Goal: Information Seeking & Learning: Learn about a topic

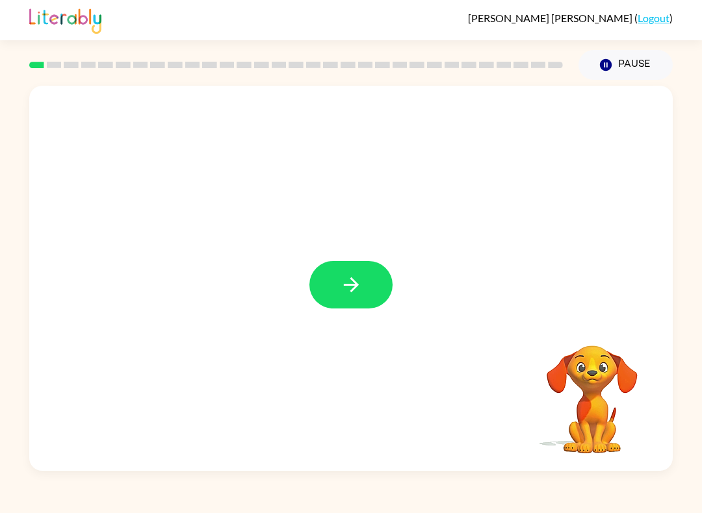
click at [368, 290] on button "button" at bounding box center [350, 284] width 83 height 47
click at [368, 290] on div at bounding box center [350, 284] width 83 height 47
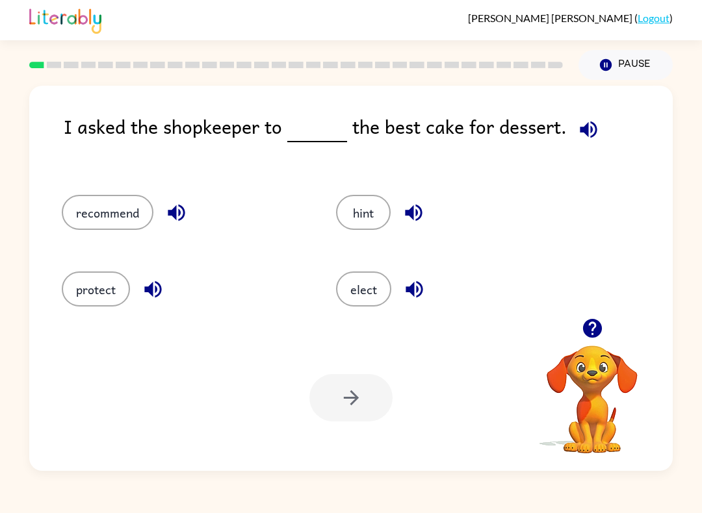
click at [377, 292] on button "elect" at bounding box center [363, 289] width 55 height 35
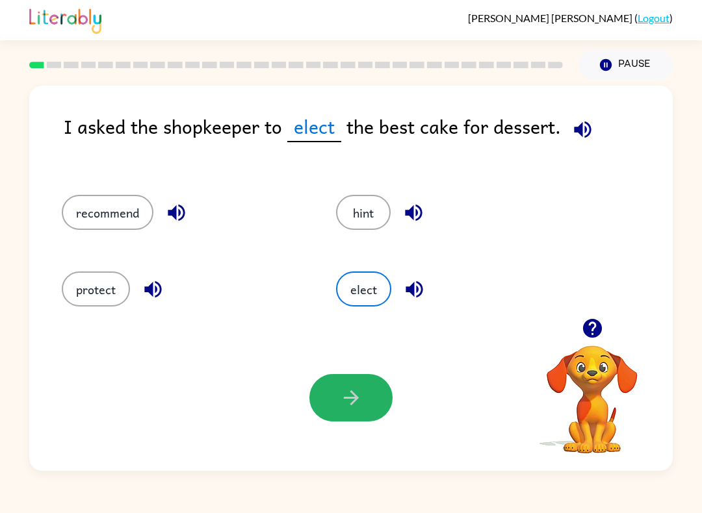
click at [348, 395] on icon "button" at bounding box center [351, 398] width 23 height 23
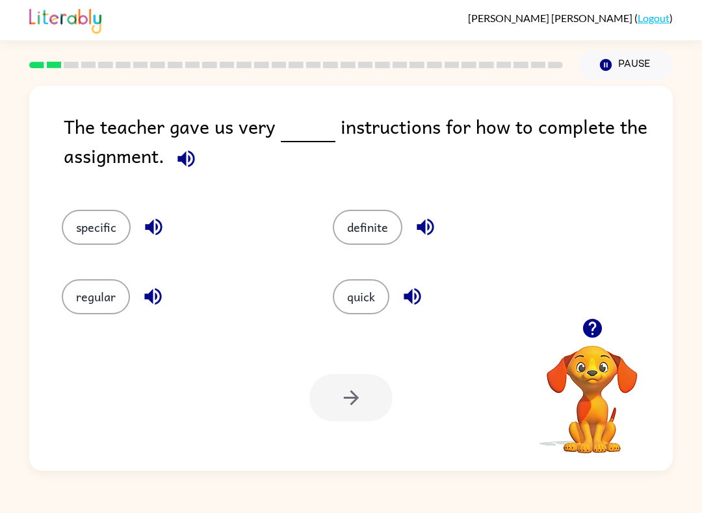
click at [141, 217] on button "button" at bounding box center [153, 226] width 33 height 33
click at [114, 229] on button "specific" at bounding box center [96, 227] width 69 height 35
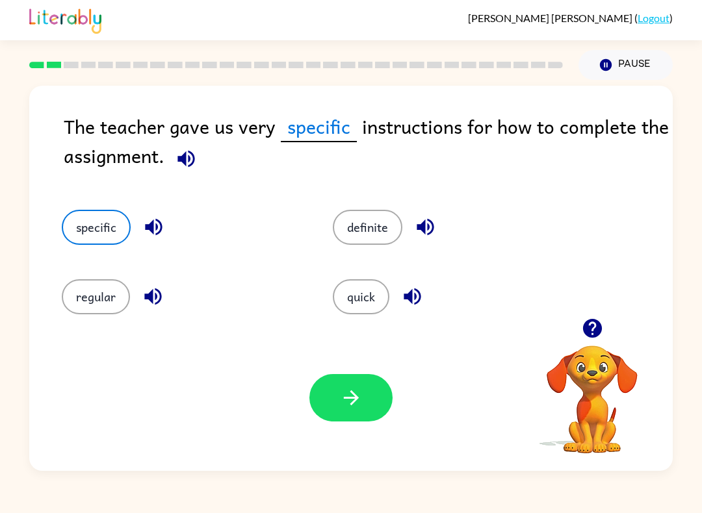
click at [114, 229] on button "specific" at bounding box center [96, 227] width 69 height 35
click at [119, 223] on button "specific" at bounding box center [96, 227] width 69 height 35
click at [118, 223] on button "specific" at bounding box center [96, 227] width 69 height 35
click at [114, 229] on button "specific" at bounding box center [96, 227] width 69 height 35
click at [398, 422] on div "Your browser must support playing .mp4 files to use Literably. Please try using…" at bounding box center [350, 398] width 643 height 146
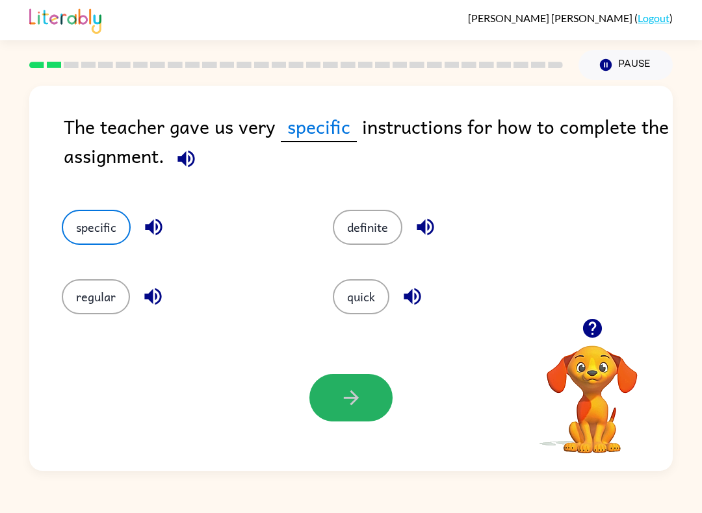
click at [382, 404] on button "button" at bounding box center [350, 397] width 83 height 47
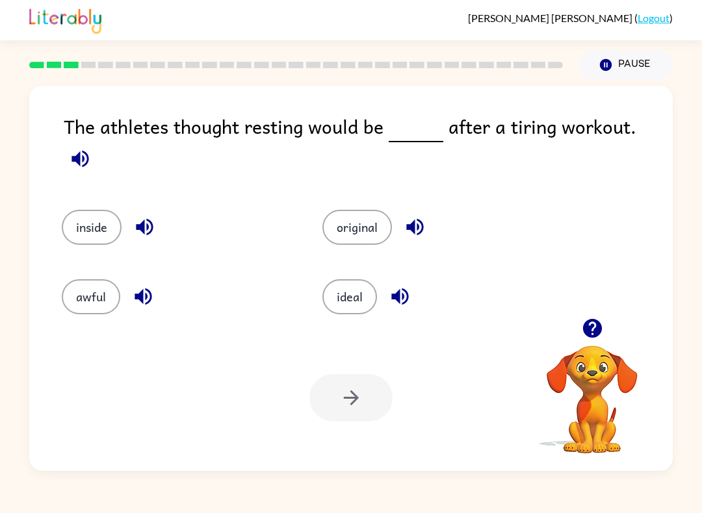
click at [334, 306] on button "ideal" at bounding box center [349, 296] width 55 height 35
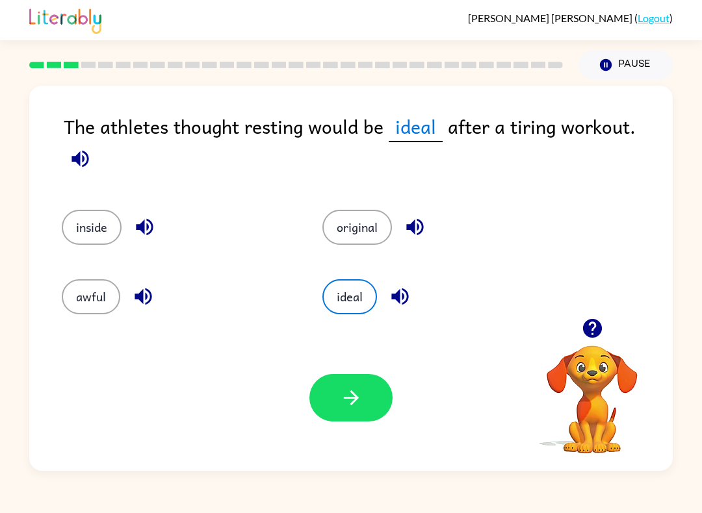
click at [248, 398] on div "Your browser must support playing .mp4 files to use Literably. Please try using…" at bounding box center [350, 398] width 643 height 146
click at [338, 396] on button "button" at bounding box center [350, 397] width 83 height 47
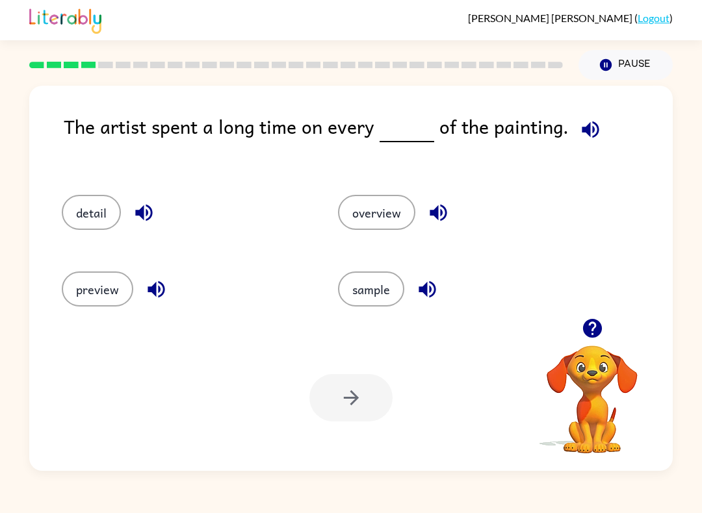
click at [65, 220] on button "detail" at bounding box center [91, 212] width 59 height 35
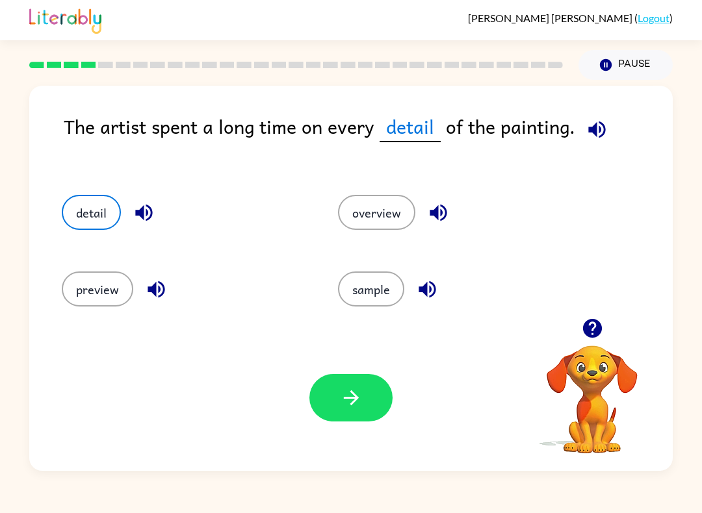
click at [359, 410] on button "button" at bounding box center [350, 397] width 83 height 47
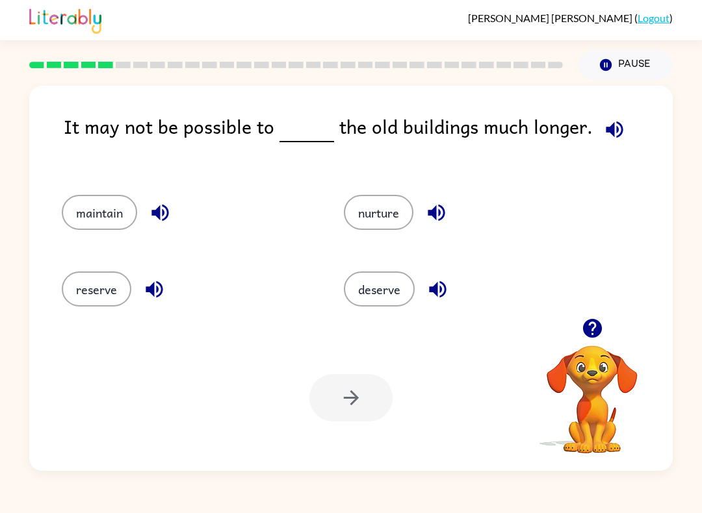
click at [61, 227] on div "maintain" at bounding box center [178, 208] width 282 height 77
click at [73, 216] on button "maintain" at bounding box center [99, 212] width 75 height 35
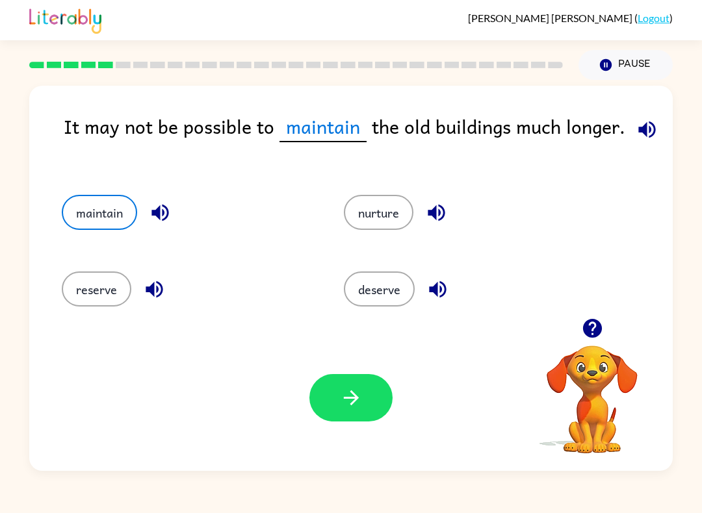
click at [365, 406] on button "button" at bounding box center [350, 397] width 83 height 47
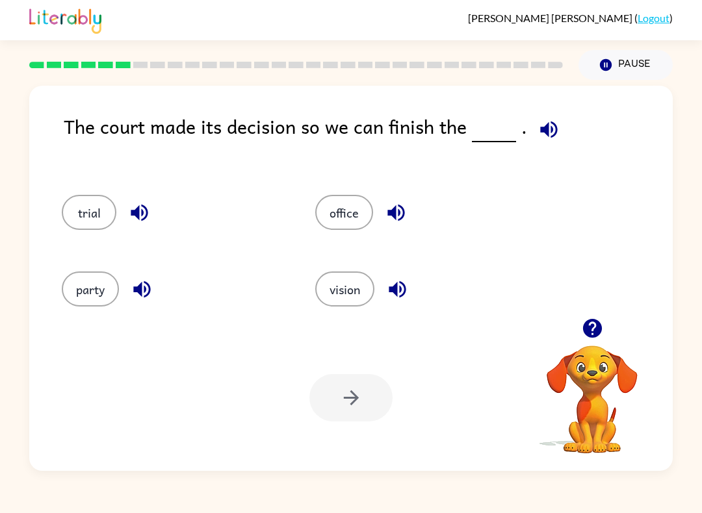
click at [84, 202] on button "trial" at bounding box center [89, 212] width 55 height 35
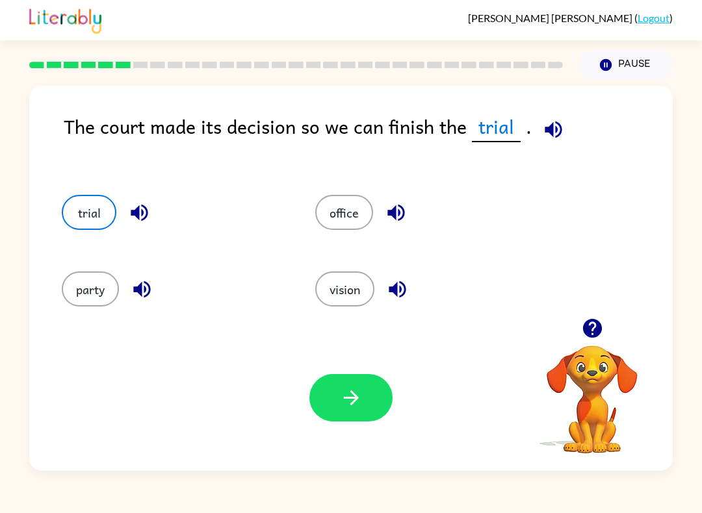
click at [344, 422] on button "button" at bounding box center [350, 397] width 83 height 47
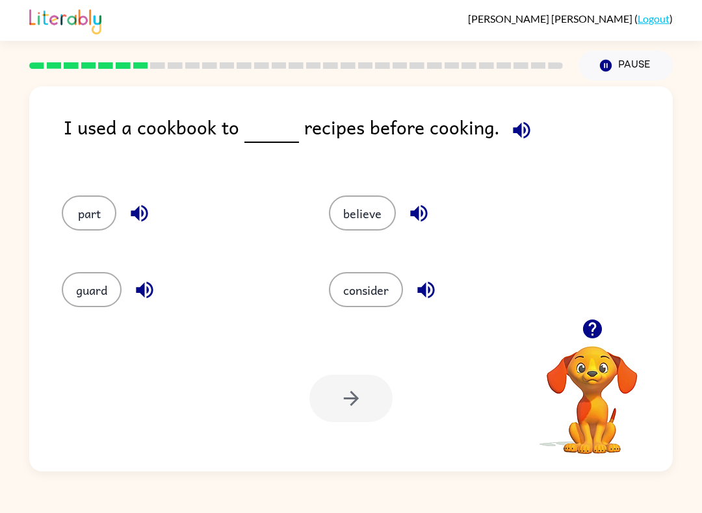
click at [372, 303] on button "consider" at bounding box center [366, 289] width 74 height 35
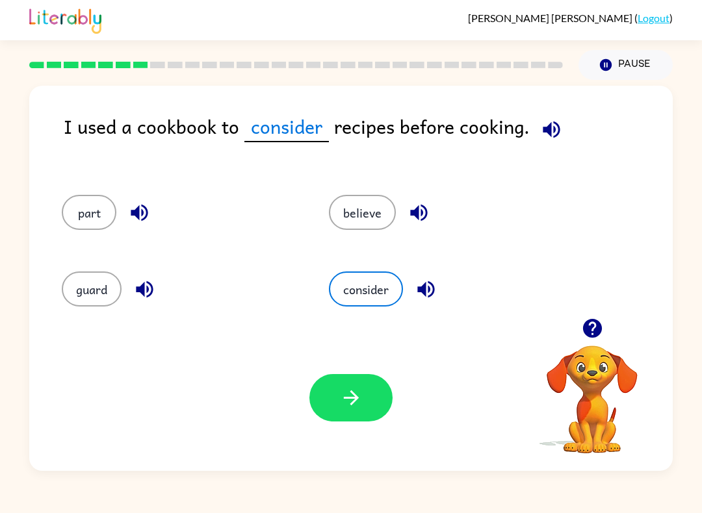
click at [359, 388] on icon "button" at bounding box center [351, 398] width 23 height 23
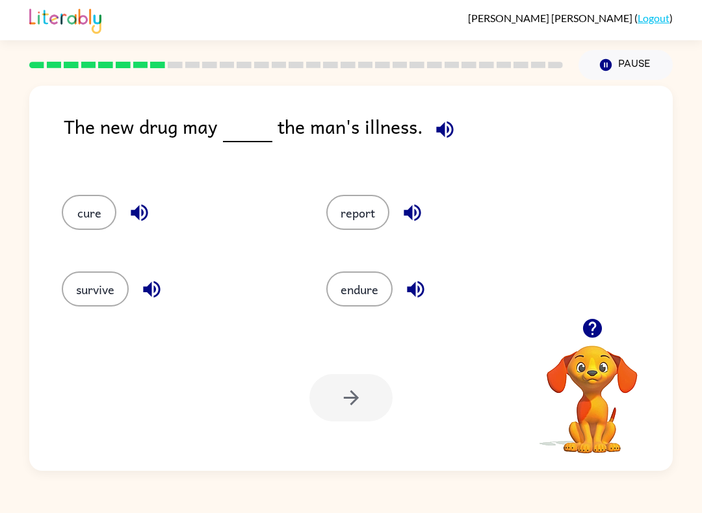
click at [69, 192] on div "cure" at bounding box center [169, 208] width 264 height 77
click at [83, 207] on button "cure" at bounding box center [89, 212] width 55 height 35
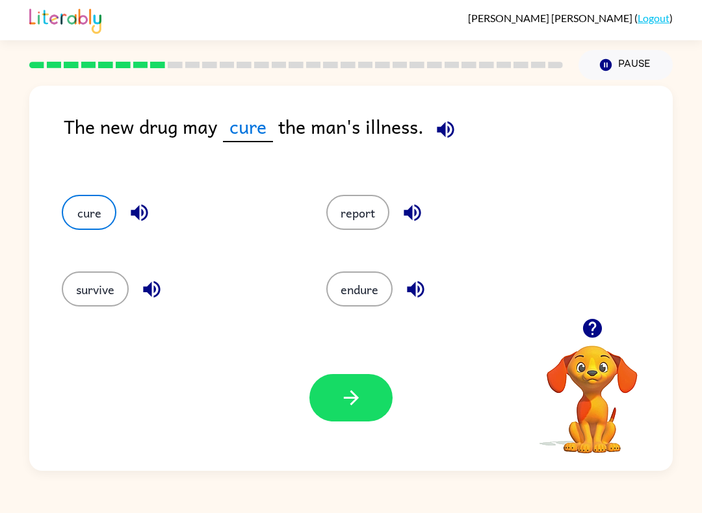
click at [331, 431] on div "Your browser must support playing .mp4 files to use Literably. Please try using…" at bounding box center [350, 398] width 643 height 146
click at [311, 423] on div "Your browser must support playing .mp4 files to use Literably. Please try using…" at bounding box center [350, 398] width 643 height 146
click at [330, 415] on button "button" at bounding box center [350, 397] width 83 height 47
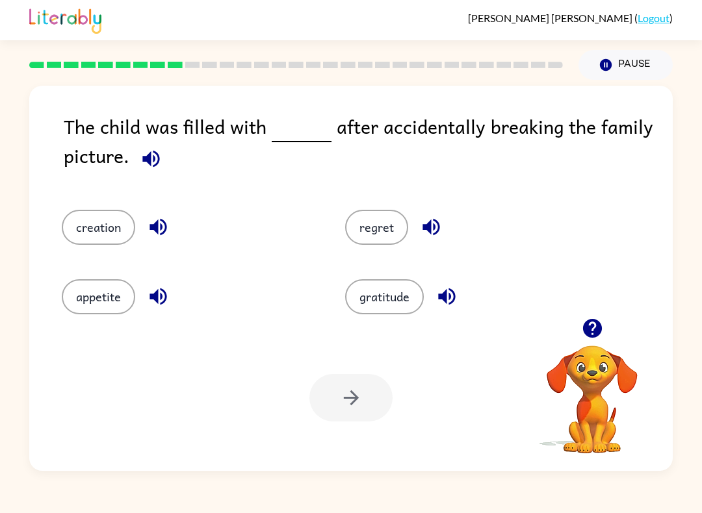
click at [95, 306] on button "appetite" at bounding box center [98, 296] width 73 height 35
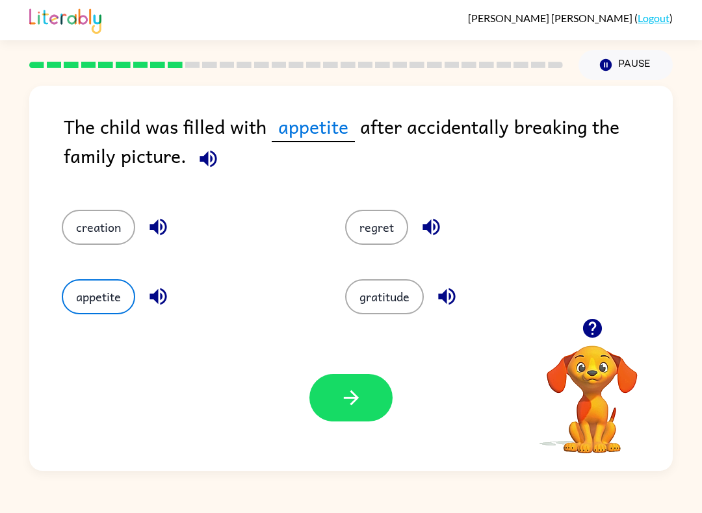
click at [384, 235] on button "regret" at bounding box center [376, 227] width 63 height 35
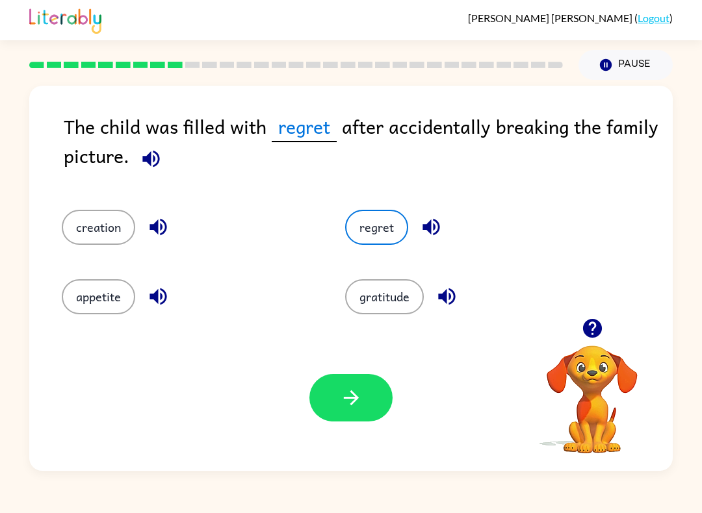
click at [350, 399] on icon "button" at bounding box center [350, 397] width 15 height 15
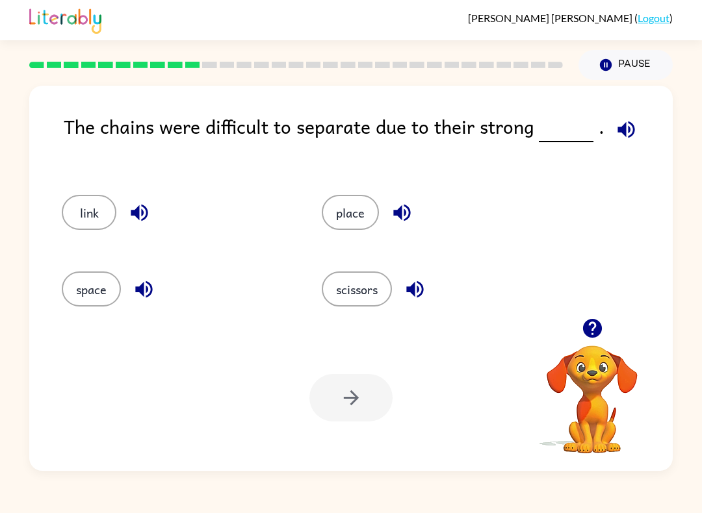
click at [336, 288] on button "scissors" at bounding box center [357, 289] width 70 height 35
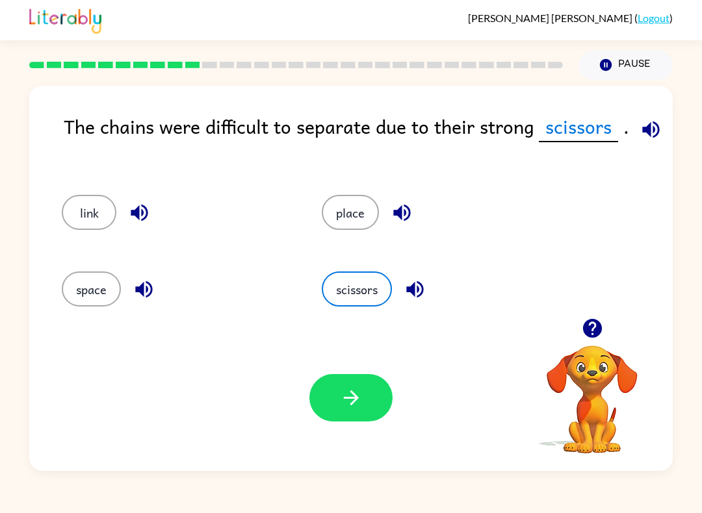
click at [342, 417] on button "button" at bounding box center [350, 397] width 83 height 47
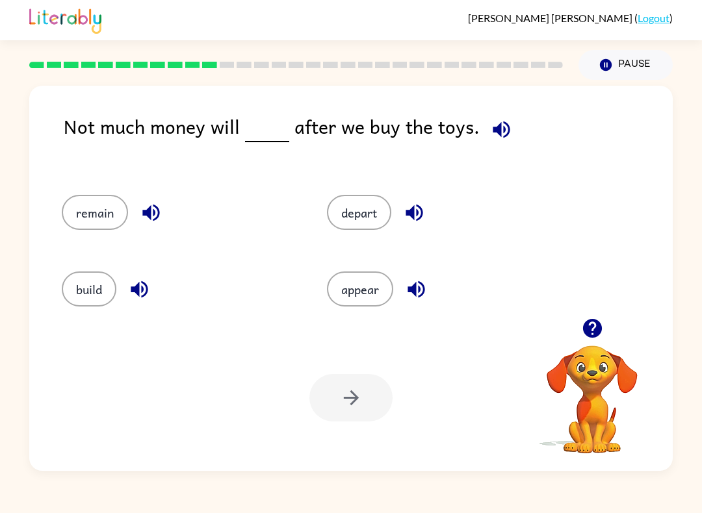
click at [84, 210] on button "remain" at bounding box center [95, 212] width 66 height 35
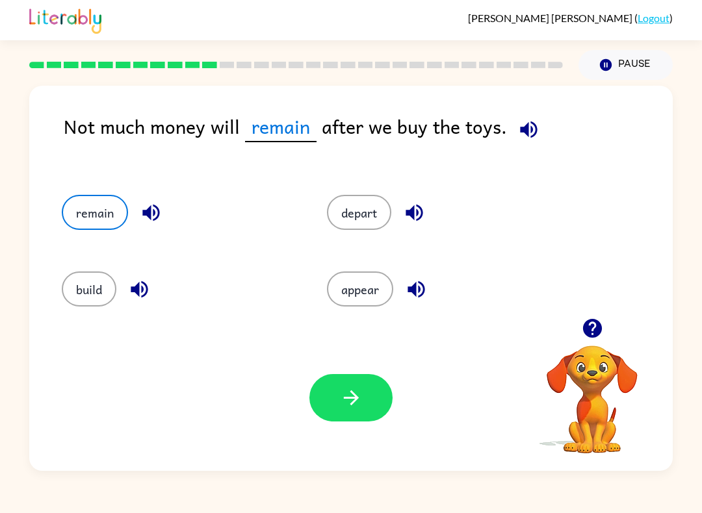
click at [348, 461] on div "Your browser must support playing .mp4 files to use Literably. Please try using…" at bounding box center [350, 398] width 643 height 146
click at [347, 461] on div "Your browser must support playing .mp4 files to use Literably. Please try using…" at bounding box center [350, 398] width 643 height 146
click at [342, 421] on button "button" at bounding box center [350, 397] width 83 height 47
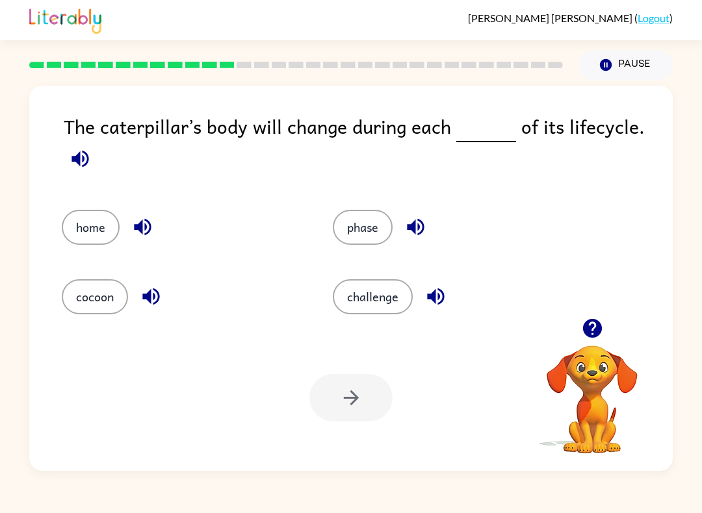
click at [585, 337] on icon "button" at bounding box center [592, 328] width 23 height 23
click at [349, 228] on button "phase" at bounding box center [363, 227] width 60 height 35
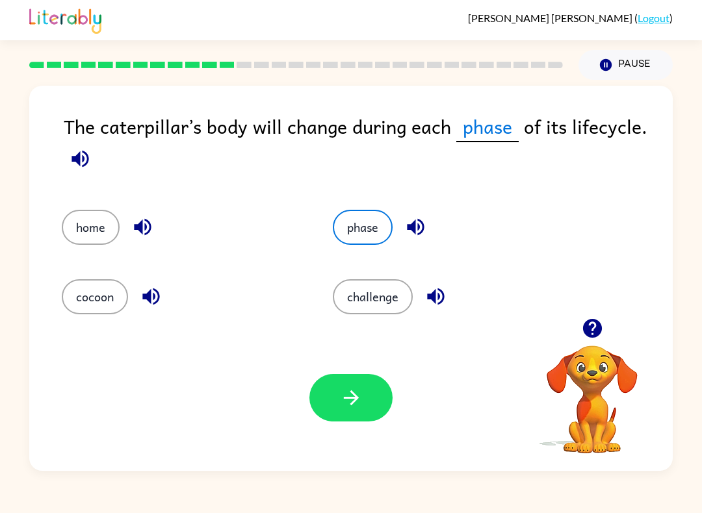
click at [340, 422] on button "button" at bounding box center [350, 397] width 83 height 47
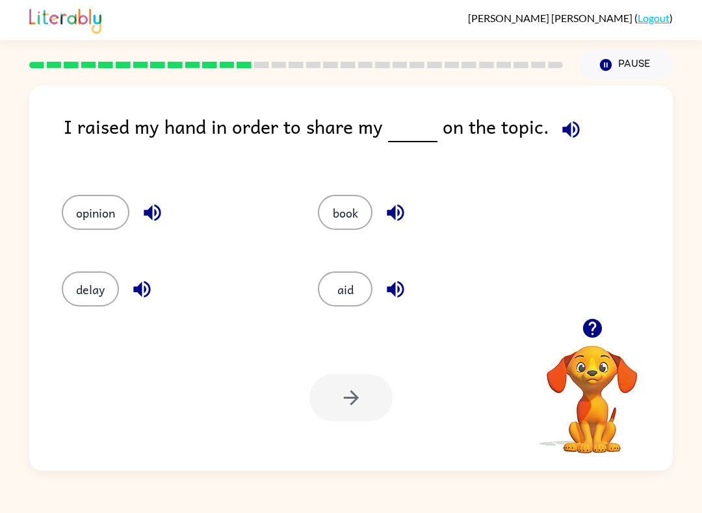
click at [90, 229] on button "opinion" at bounding box center [96, 212] width 68 height 35
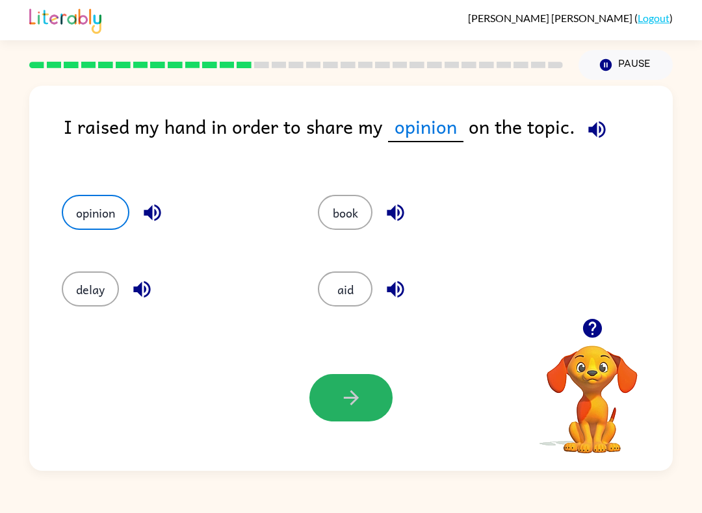
click at [383, 385] on button "button" at bounding box center [350, 397] width 83 height 47
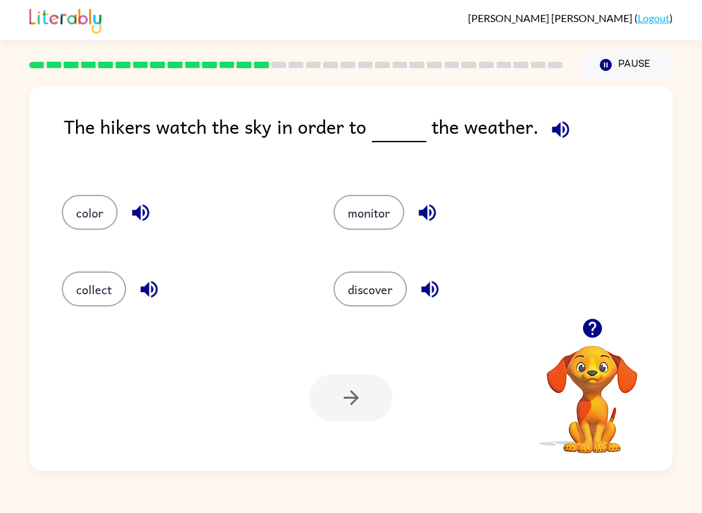
click at [385, 296] on button "discover" at bounding box center [369, 289] width 73 height 35
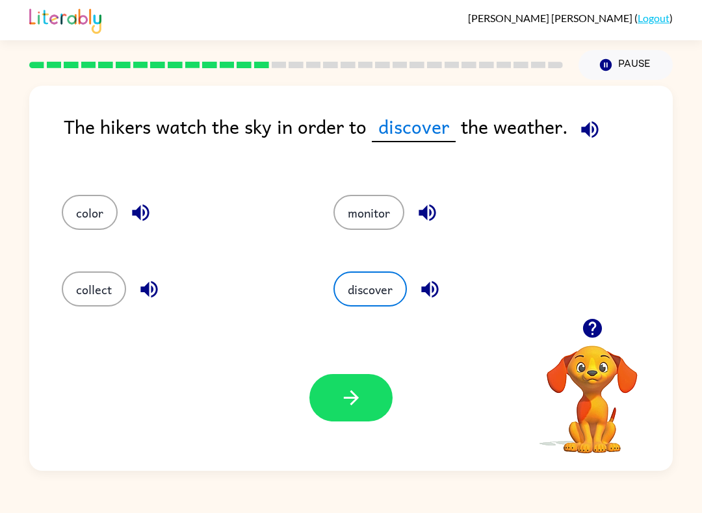
click at [346, 446] on div "Your browser must support playing .mp4 files to use Literably. Please try using…" at bounding box center [350, 398] width 643 height 146
click at [362, 406] on icon "button" at bounding box center [351, 398] width 23 height 23
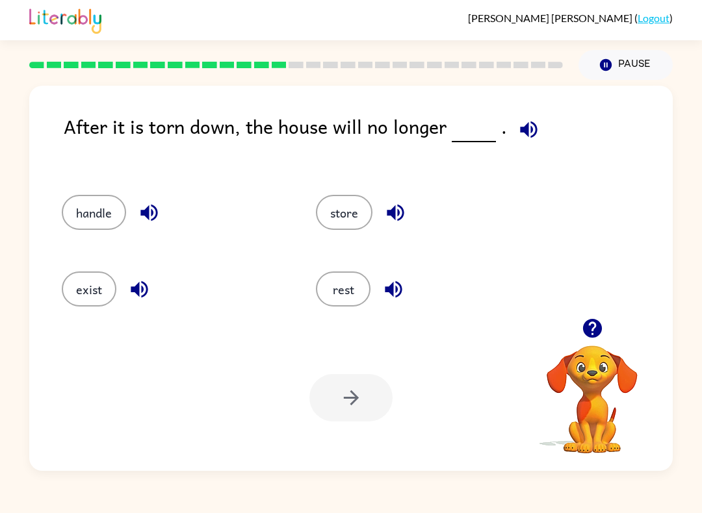
click at [168, 138] on div "After it is torn down, the house will no longer ." at bounding box center [368, 140] width 609 height 57
click at [170, 149] on div "After it is torn down, the house will no longer ." at bounding box center [368, 140] width 609 height 57
click at [170, 135] on div "After it is torn down, the house will no longer ." at bounding box center [368, 140] width 609 height 57
click at [356, 296] on button "rest" at bounding box center [343, 289] width 55 height 35
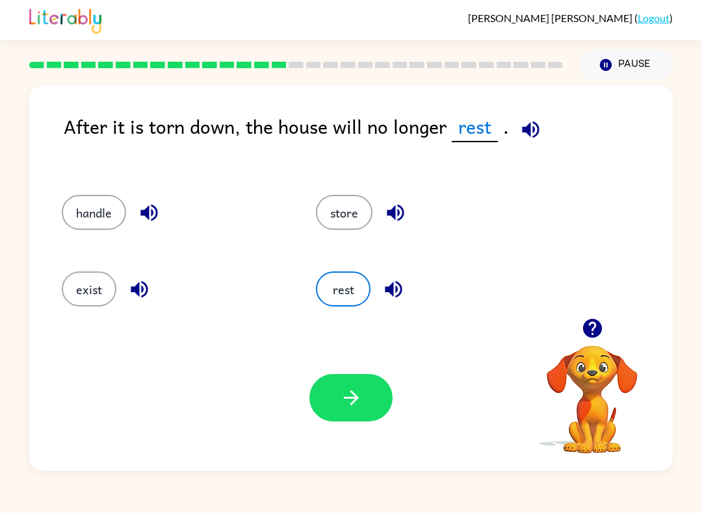
click at [347, 421] on button "button" at bounding box center [350, 397] width 83 height 47
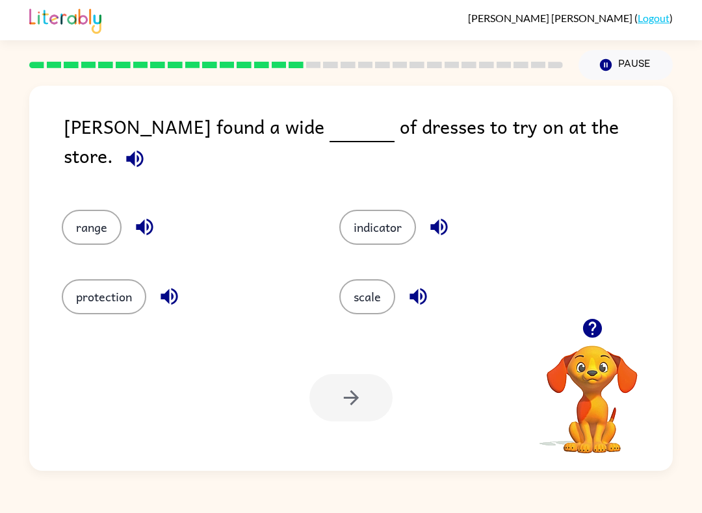
click at [405, 225] on button "indicator" at bounding box center [377, 227] width 77 height 35
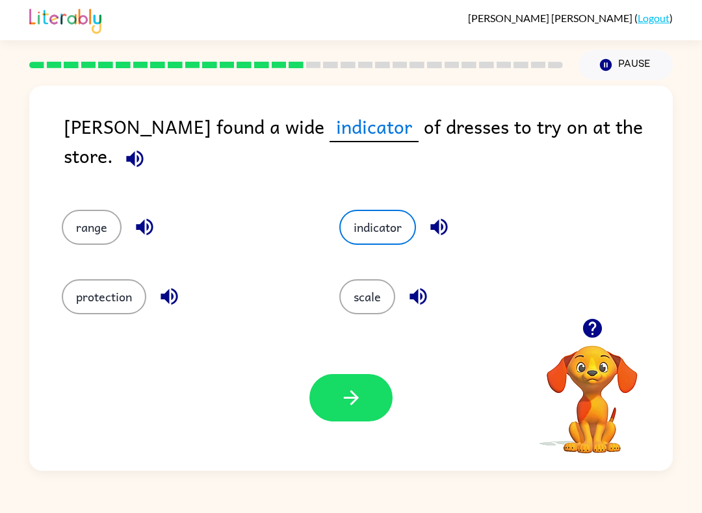
click at [700, 430] on div "[PERSON_NAME] found a wide indicator of dresses to try on at the store. range i…" at bounding box center [351, 275] width 702 height 391
click at [375, 329] on div "Your browser must support playing .mp4 files to use Literably. Please try using…" at bounding box center [350, 398] width 643 height 146
click at [371, 299] on button "scale" at bounding box center [367, 296] width 56 height 35
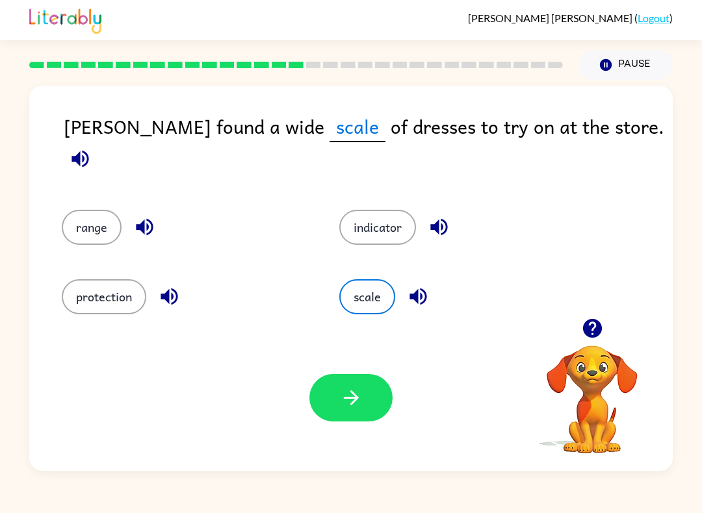
click at [351, 431] on div "Your browser must support playing .mp4 files to use Literably. Please try using…" at bounding box center [350, 398] width 643 height 146
click at [364, 422] on button "button" at bounding box center [350, 397] width 83 height 47
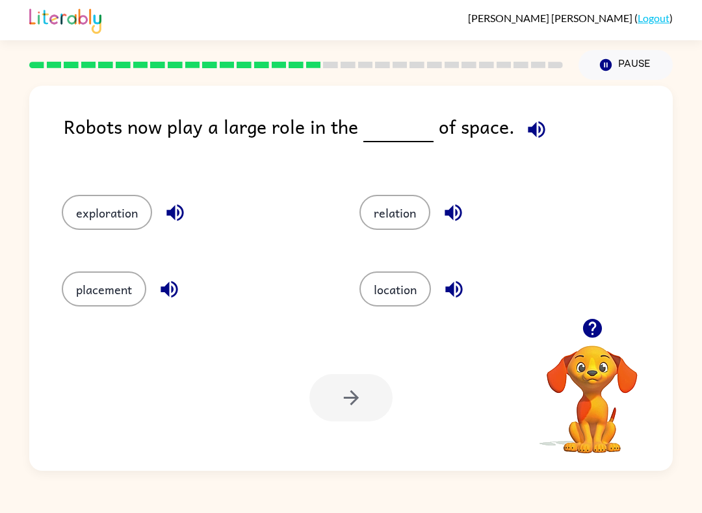
click at [414, 297] on button "location" at bounding box center [394, 289] width 71 height 35
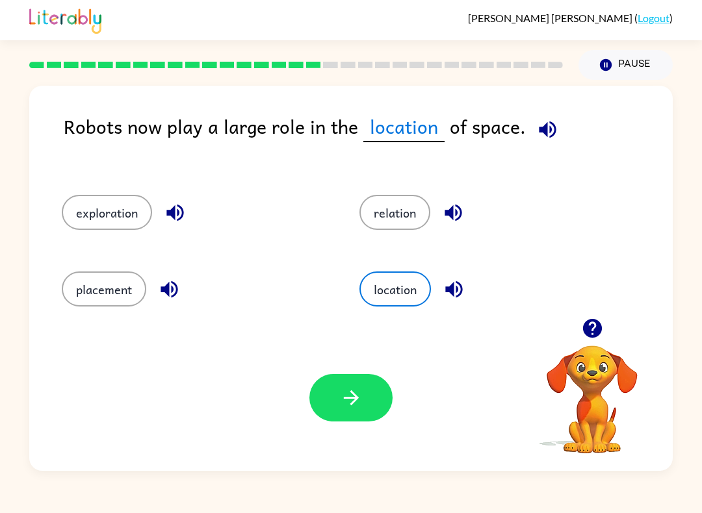
click at [377, 409] on button "button" at bounding box center [350, 397] width 83 height 47
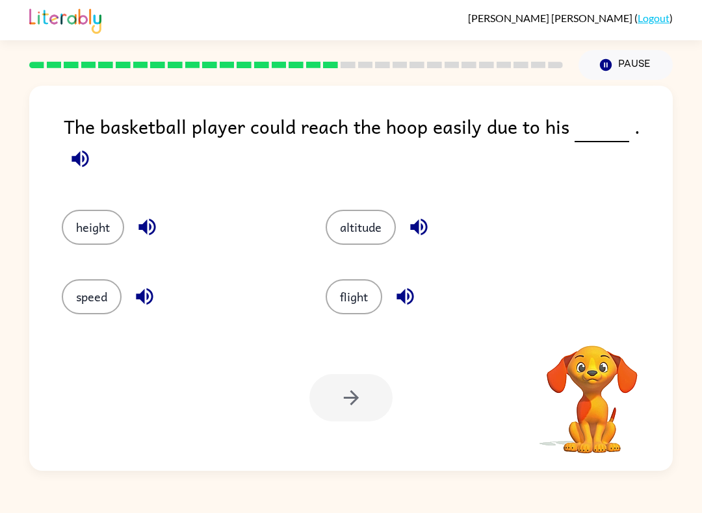
click at [121, 218] on button "height" at bounding box center [93, 227] width 62 height 35
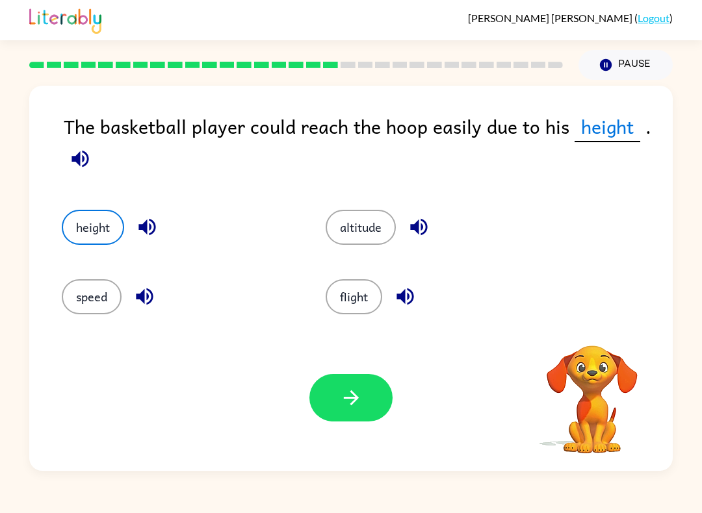
click at [356, 407] on icon "button" at bounding box center [351, 398] width 23 height 23
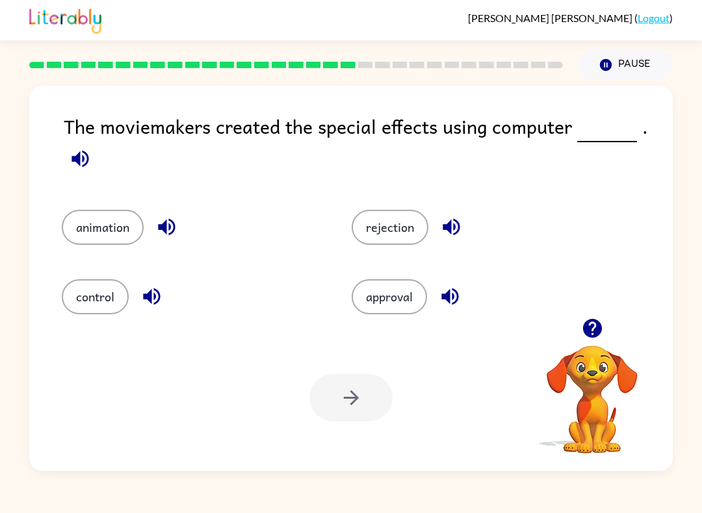
click at [99, 309] on button "control" at bounding box center [95, 296] width 67 height 35
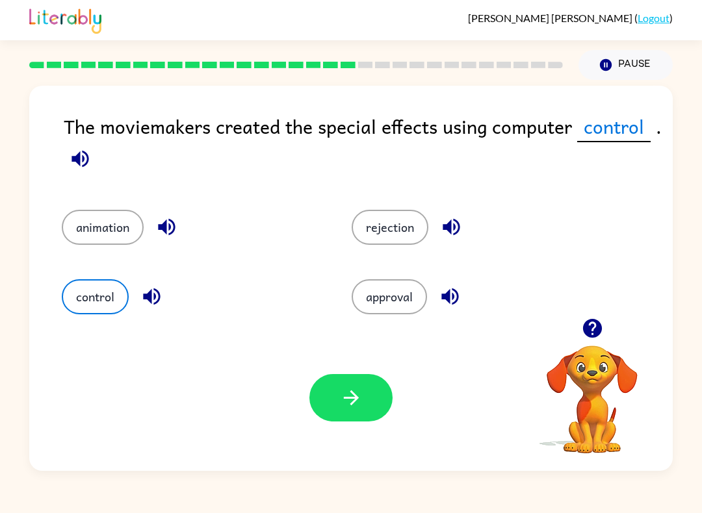
click at [303, 393] on div "Your browser must support playing .mp4 files to use Literably. Please try using…" at bounding box center [350, 398] width 643 height 146
click at [413, 296] on button "approval" at bounding box center [388, 296] width 75 height 35
click at [357, 390] on icon "button" at bounding box center [351, 398] width 23 height 23
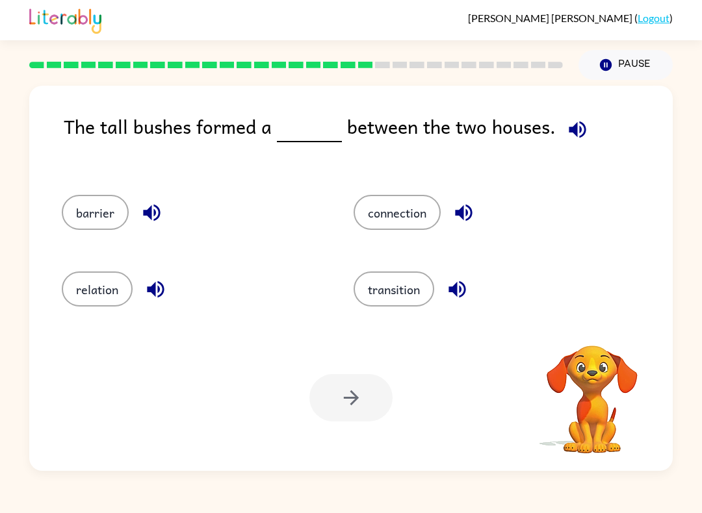
click at [114, 215] on button "barrier" at bounding box center [95, 212] width 67 height 35
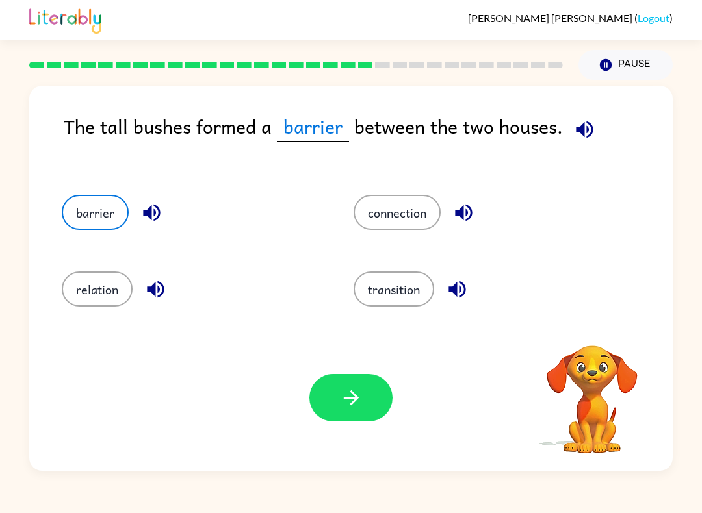
click at [359, 409] on icon "button" at bounding box center [351, 398] width 23 height 23
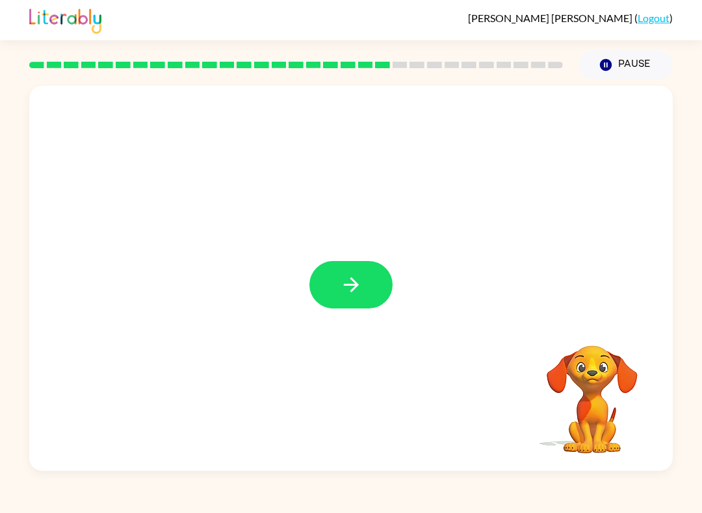
click at [341, 321] on div at bounding box center [350, 278] width 643 height 385
click at [344, 284] on icon "button" at bounding box center [351, 284] width 23 height 23
click at [343, 287] on div at bounding box center [350, 284] width 83 height 47
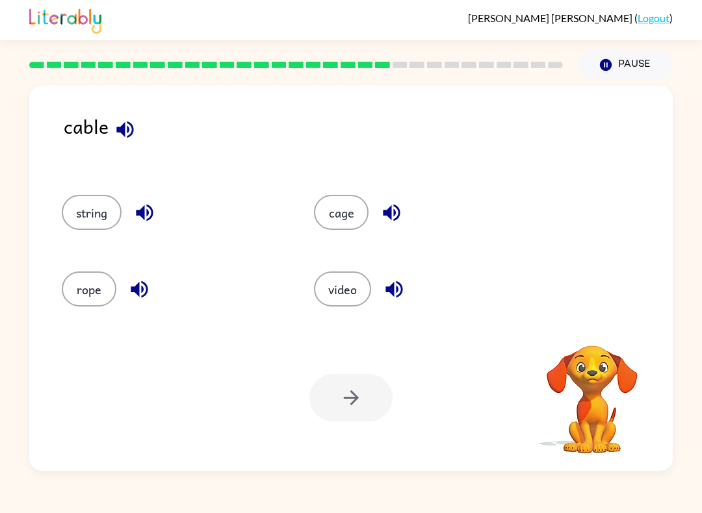
click at [360, 283] on button "video" at bounding box center [342, 289] width 57 height 35
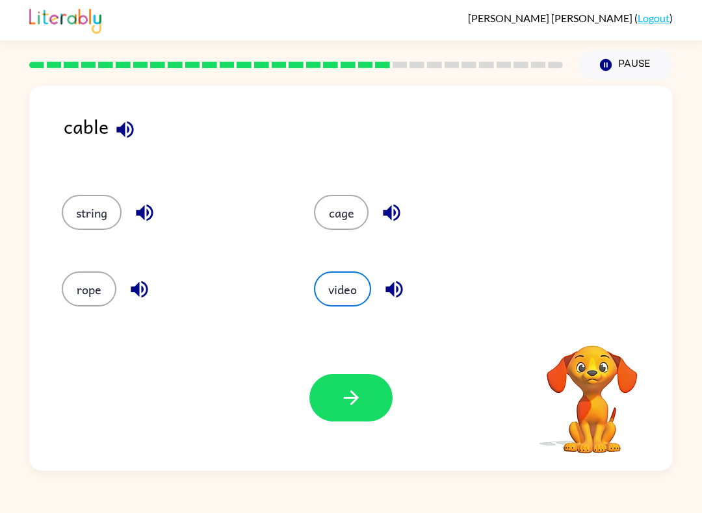
click at [366, 198] on div "cage" at bounding box center [425, 212] width 222 height 35
click at [364, 301] on button "video" at bounding box center [342, 289] width 57 height 35
click at [88, 230] on button "string" at bounding box center [92, 212] width 60 height 35
click at [90, 223] on button "string" at bounding box center [92, 212] width 60 height 35
click at [90, 222] on button "string" at bounding box center [92, 212] width 60 height 35
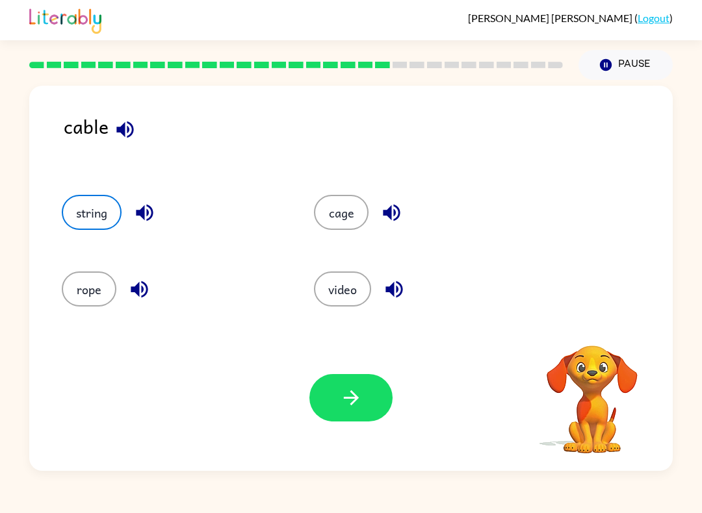
click at [357, 396] on icon "button" at bounding box center [351, 398] width 23 height 23
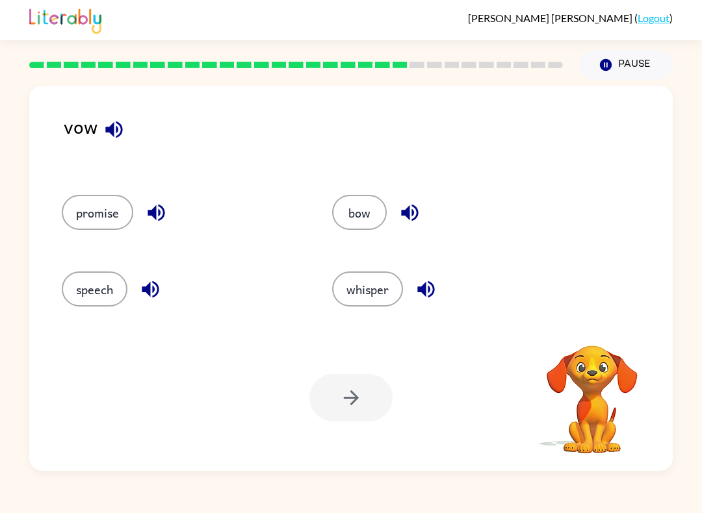
click at [366, 230] on button "bow" at bounding box center [359, 212] width 55 height 35
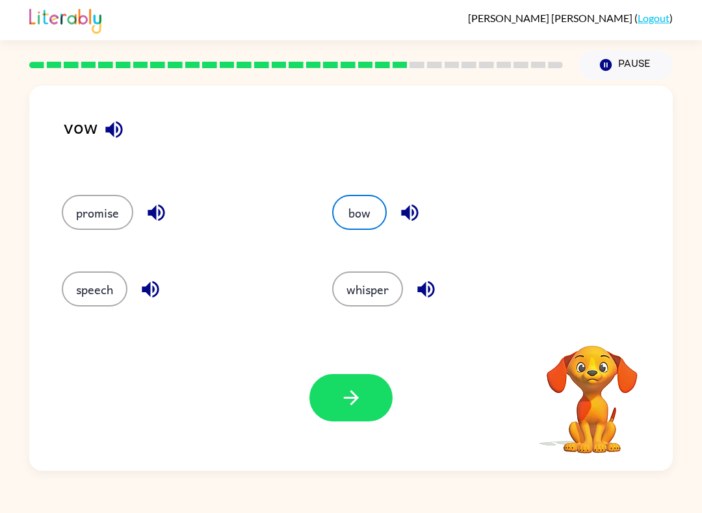
click at [360, 411] on button "button" at bounding box center [350, 397] width 83 height 47
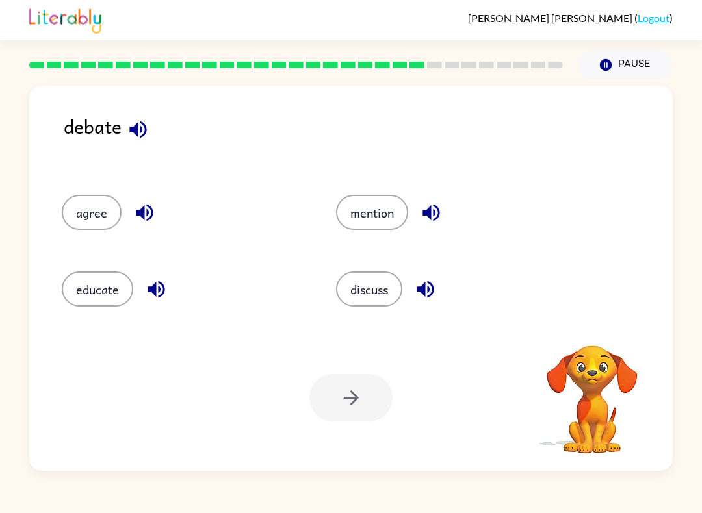
click at [98, 230] on button "agree" at bounding box center [92, 212] width 60 height 35
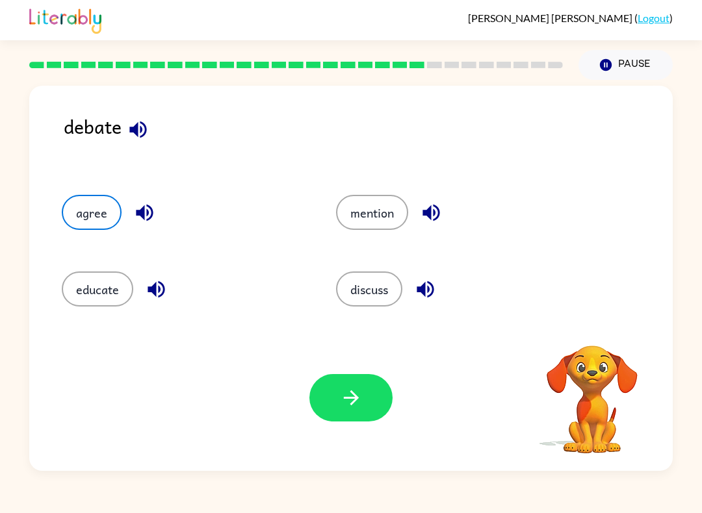
click at [381, 207] on button "mention" at bounding box center [372, 212] width 72 height 35
click at [357, 418] on button "button" at bounding box center [350, 397] width 83 height 47
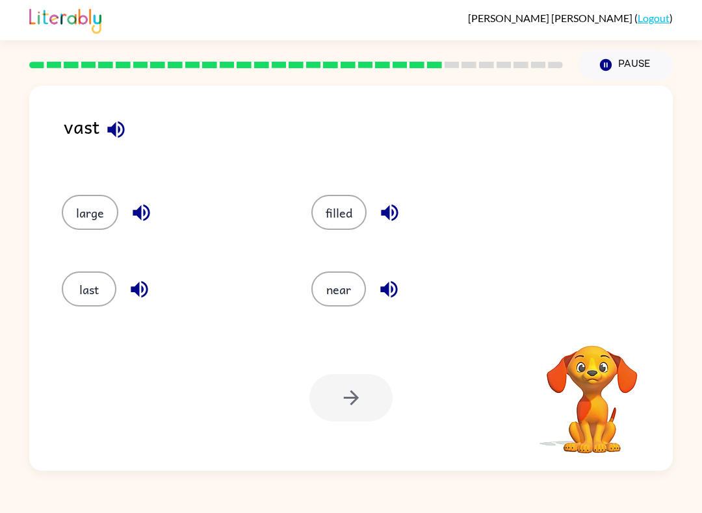
click at [68, 295] on button "last" at bounding box center [89, 289] width 55 height 35
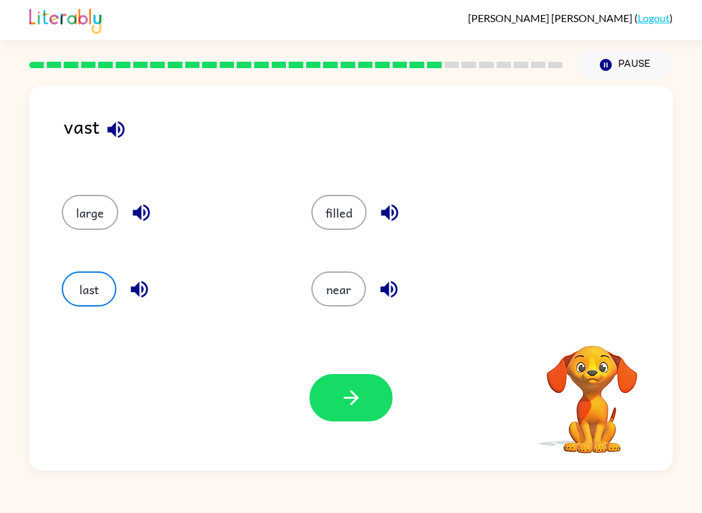
click at [359, 431] on div "Your browser must support playing .mp4 files to use Literably. Please try using…" at bounding box center [350, 398] width 643 height 146
click at [358, 431] on div "Your browser must support playing .mp4 files to use Literably. Please try using…" at bounding box center [350, 398] width 643 height 146
click at [381, 405] on button "button" at bounding box center [350, 397] width 83 height 47
click at [381, 405] on div at bounding box center [350, 397] width 83 height 47
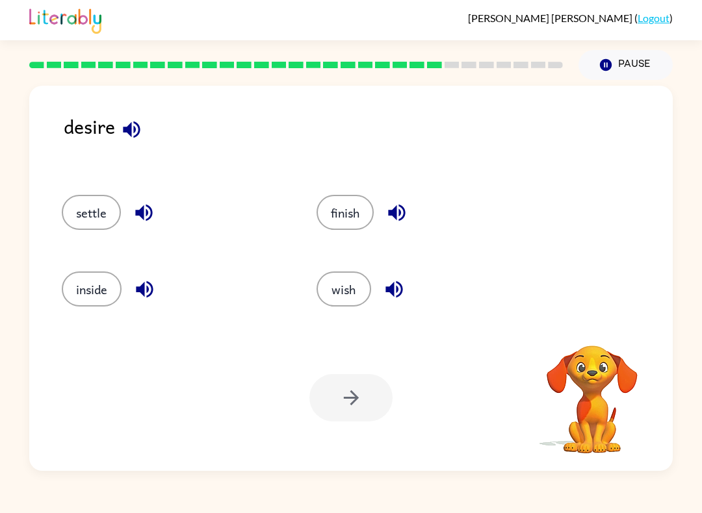
click at [357, 390] on div at bounding box center [350, 397] width 83 height 47
click at [94, 301] on button "inside" at bounding box center [92, 289] width 60 height 35
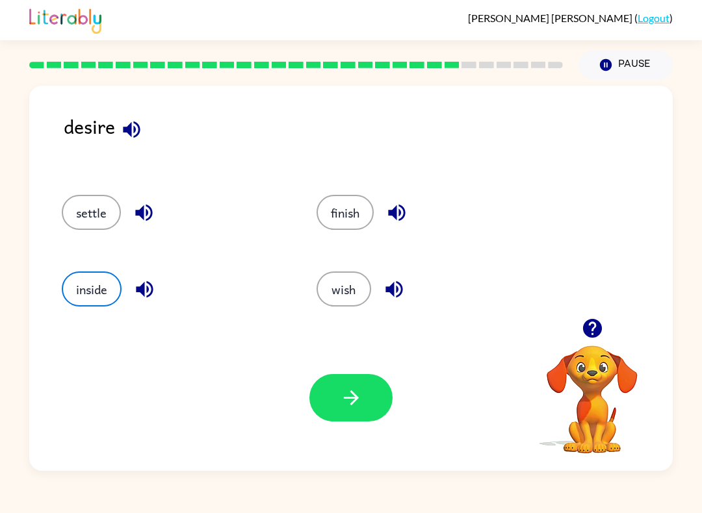
click at [136, 200] on button "button" at bounding box center [143, 212] width 33 height 33
click at [353, 214] on button "finish" at bounding box center [344, 212] width 57 height 35
click at [347, 302] on button "wish" at bounding box center [343, 289] width 55 height 35
click at [347, 401] on icon "button" at bounding box center [351, 398] width 23 height 23
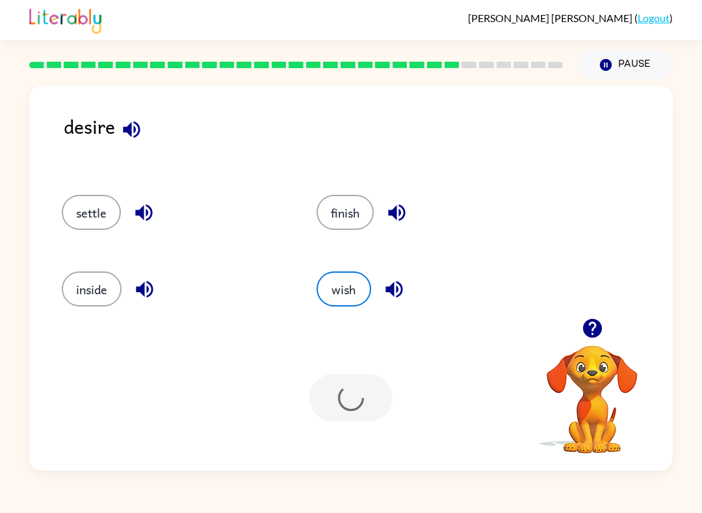
click at [346, 401] on div at bounding box center [350, 397] width 83 height 47
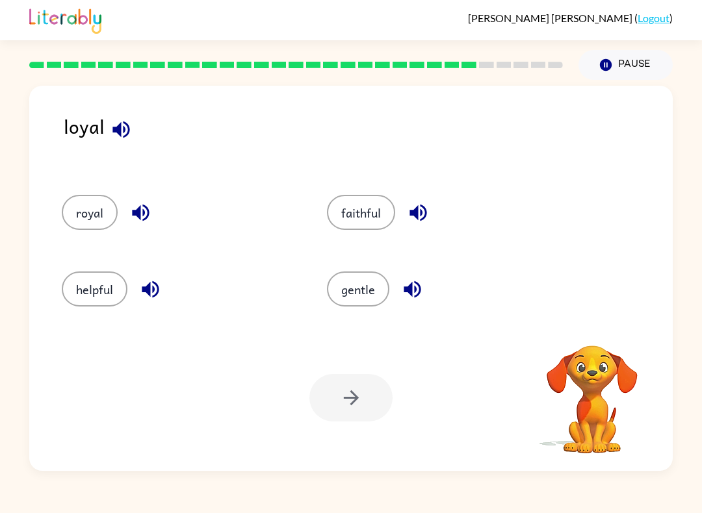
click at [101, 212] on button "royal" at bounding box center [90, 212] width 56 height 35
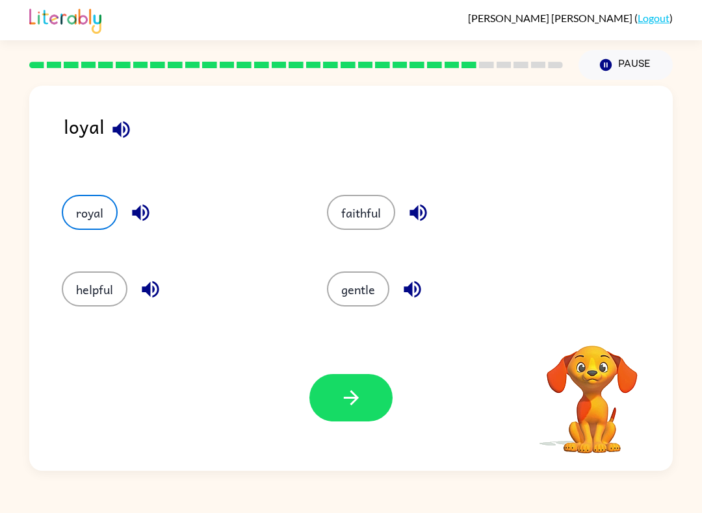
click at [353, 444] on div "Your browser must support playing .mp4 files to use Literably. Please try using…" at bounding box center [350, 398] width 643 height 146
click at [344, 415] on button "button" at bounding box center [350, 397] width 83 height 47
click at [382, 413] on div at bounding box center [350, 397] width 83 height 47
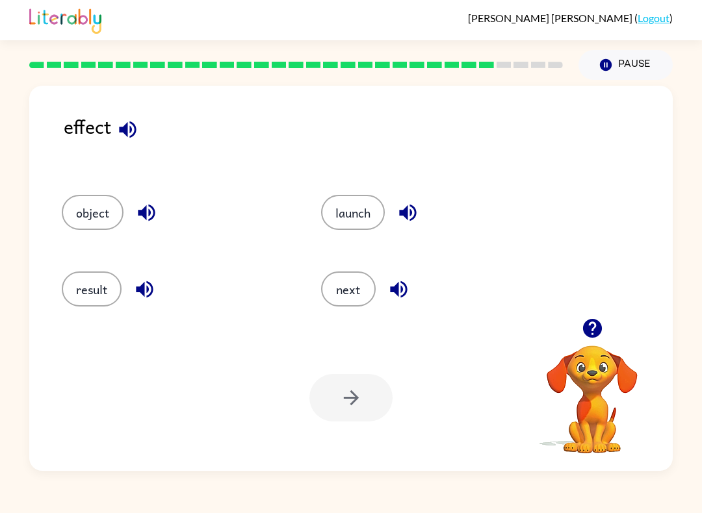
click at [94, 298] on button "result" at bounding box center [92, 289] width 60 height 35
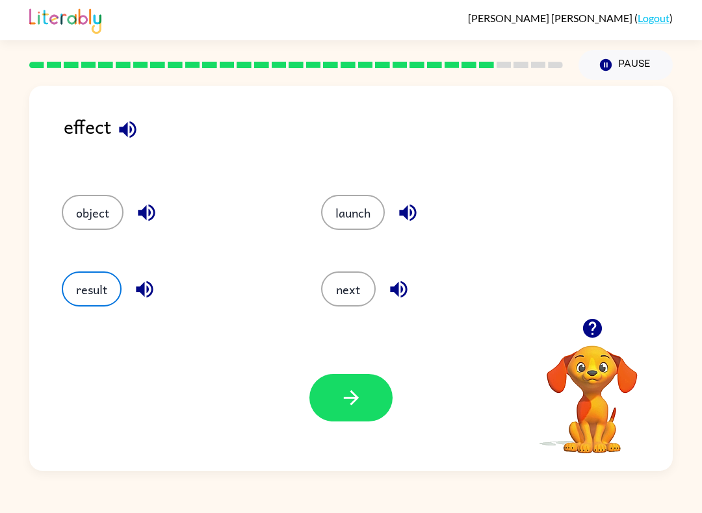
click at [94, 210] on button "object" at bounding box center [93, 212] width 62 height 35
click at [381, 214] on button "launch" at bounding box center [353, 212] width 64 height 35
click at [343, 385] on button "button" at bounding box center [350, 397] width 83 height 47
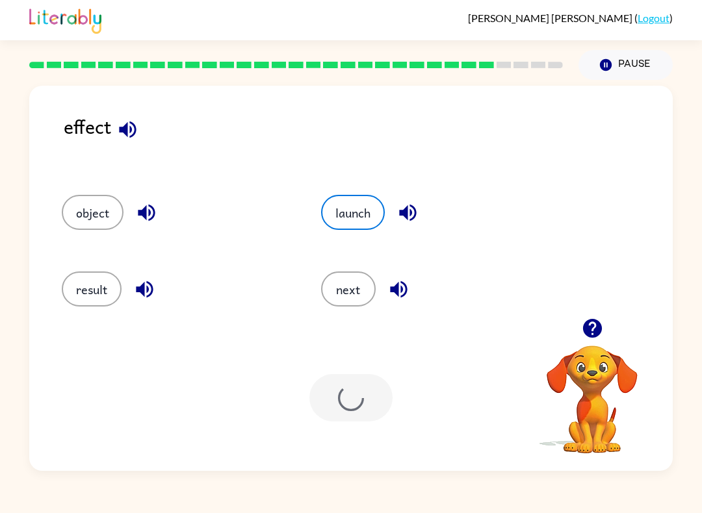
click at [349, 394] on div at bounding box center [350, 397] width 83 height 47
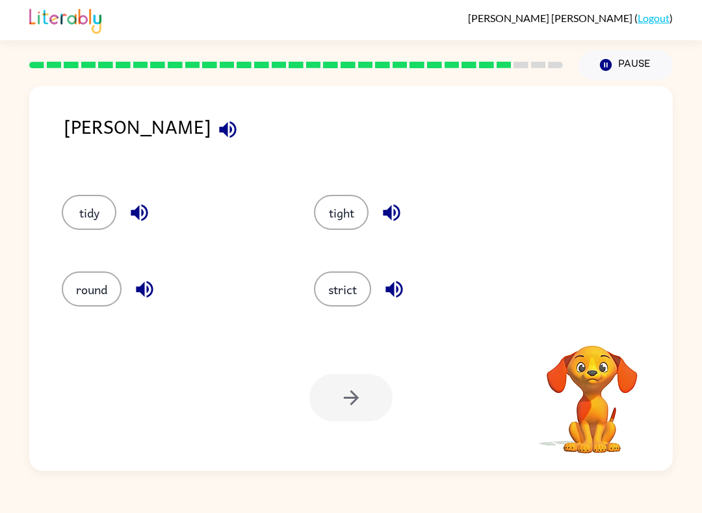
click at [335, 189] on div "tight" at bounding box center [415, 208] width 252 height 77
click at [331, 229] on button "tight" at bounding box center [341, 212] width 55 height 35
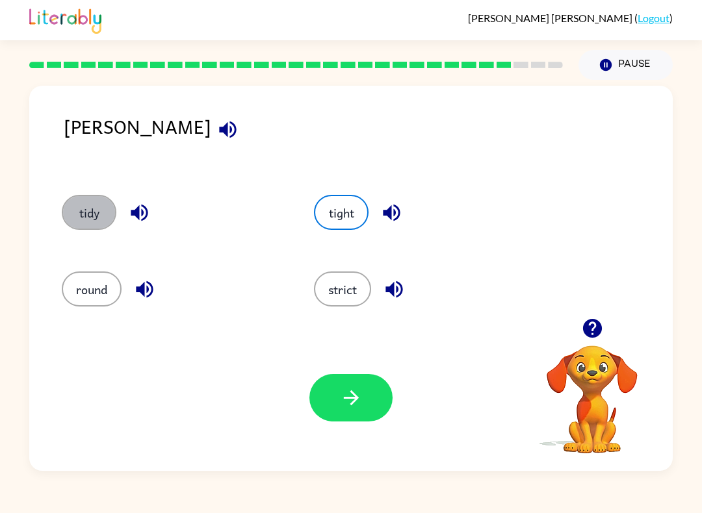
click at [72, 210] on button "tidy" at bounding box center [89, 212] width 55 height 35
click at [99, 283] on button "round" at bounding box center [92, 289] width 60 height 35
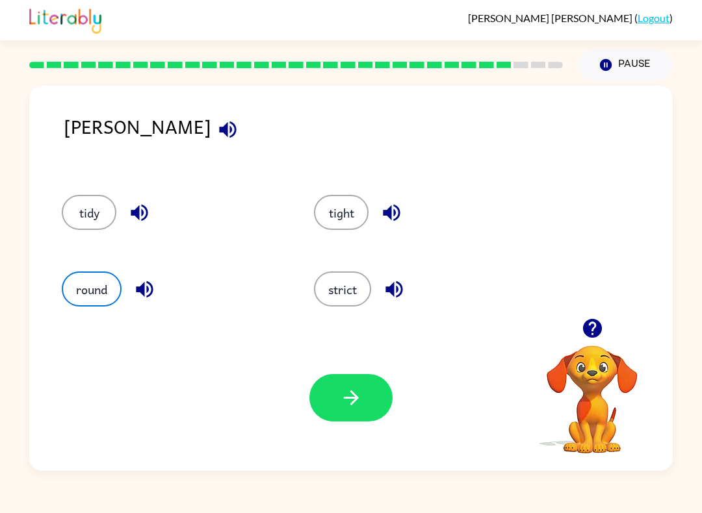
click at [357, 414] on button "button" at bounding box center [350, 397] width 83 height 47
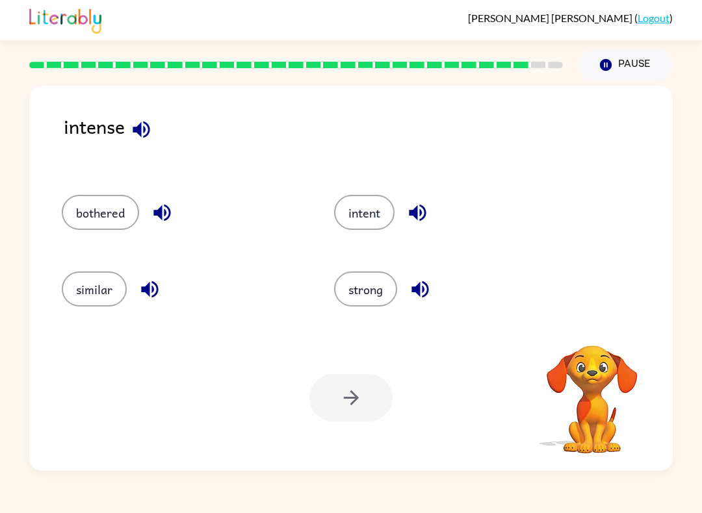
click at [385, 290] on button "strong" at bounding box center [365, 289] width 63 height 35
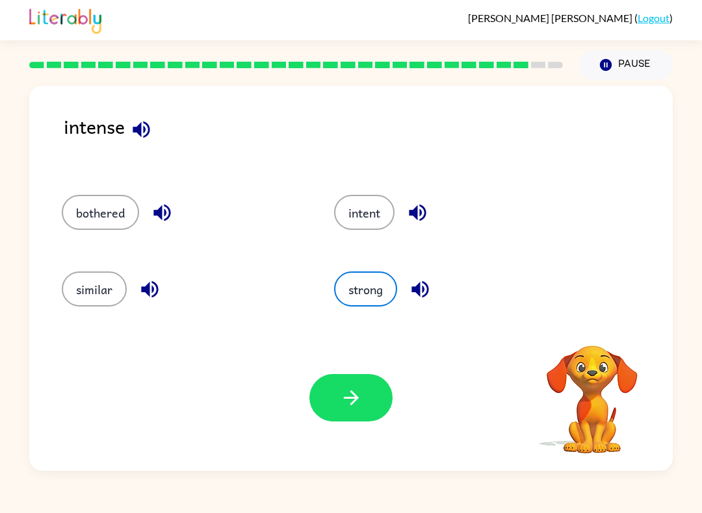
click at [382, 220] on button "intent" at bounding box center [364, 212] width 60 height 35
click at [375, 284] on button "strong" at bounding box center [365, 289] width 63 height 35
click at [346, 397] on icon "button" at bounding box center [351, 398] width 23 height 23
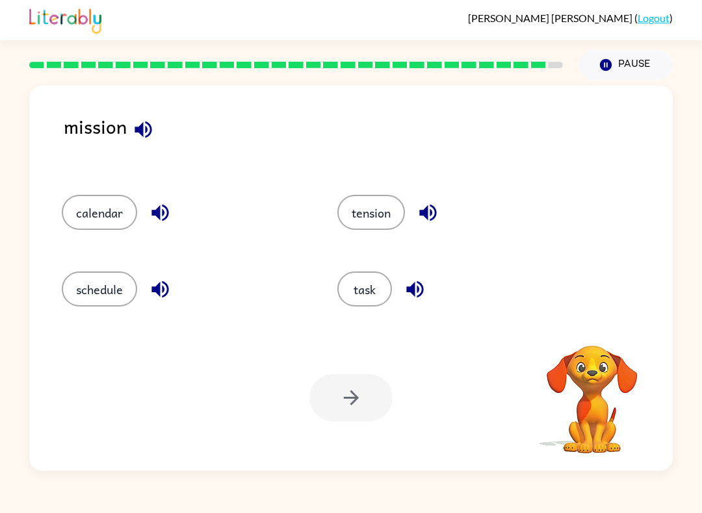
click at [385, 290] on button "task" at bounding box center [364, 289] width 55 height 35
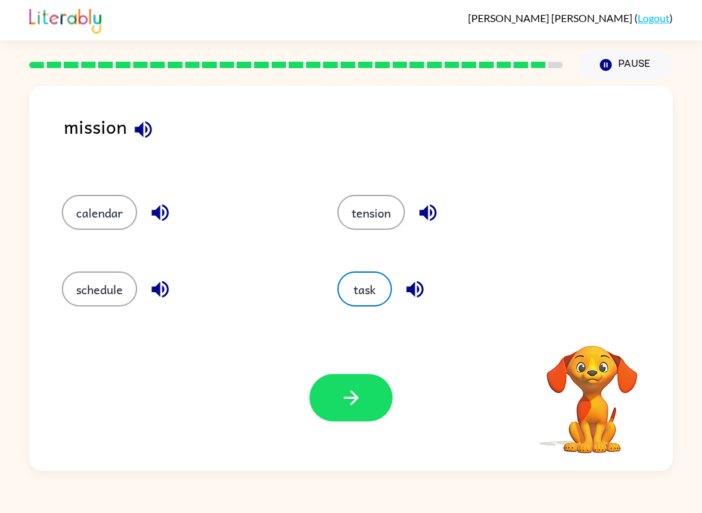
click at [344, 395] on icon "button" at bounding box center [351, 398] width 23 height 23
